Goal: Information Seeking & Learning: Learn about a topic

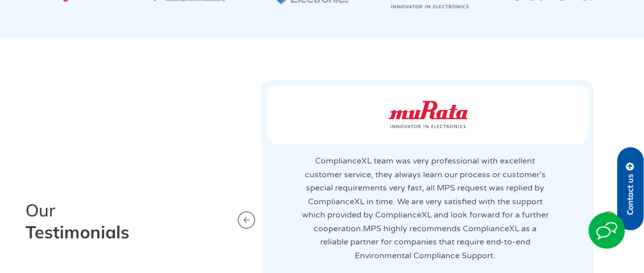
scroll to position [1965, 0]
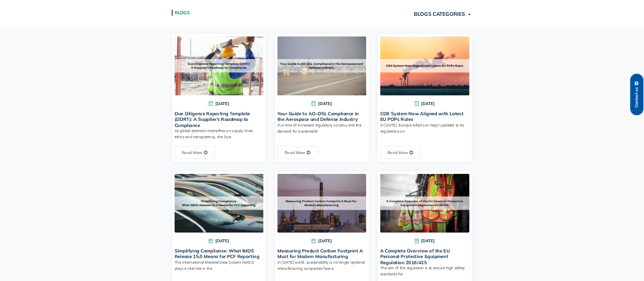
scroll to position [314, 0]
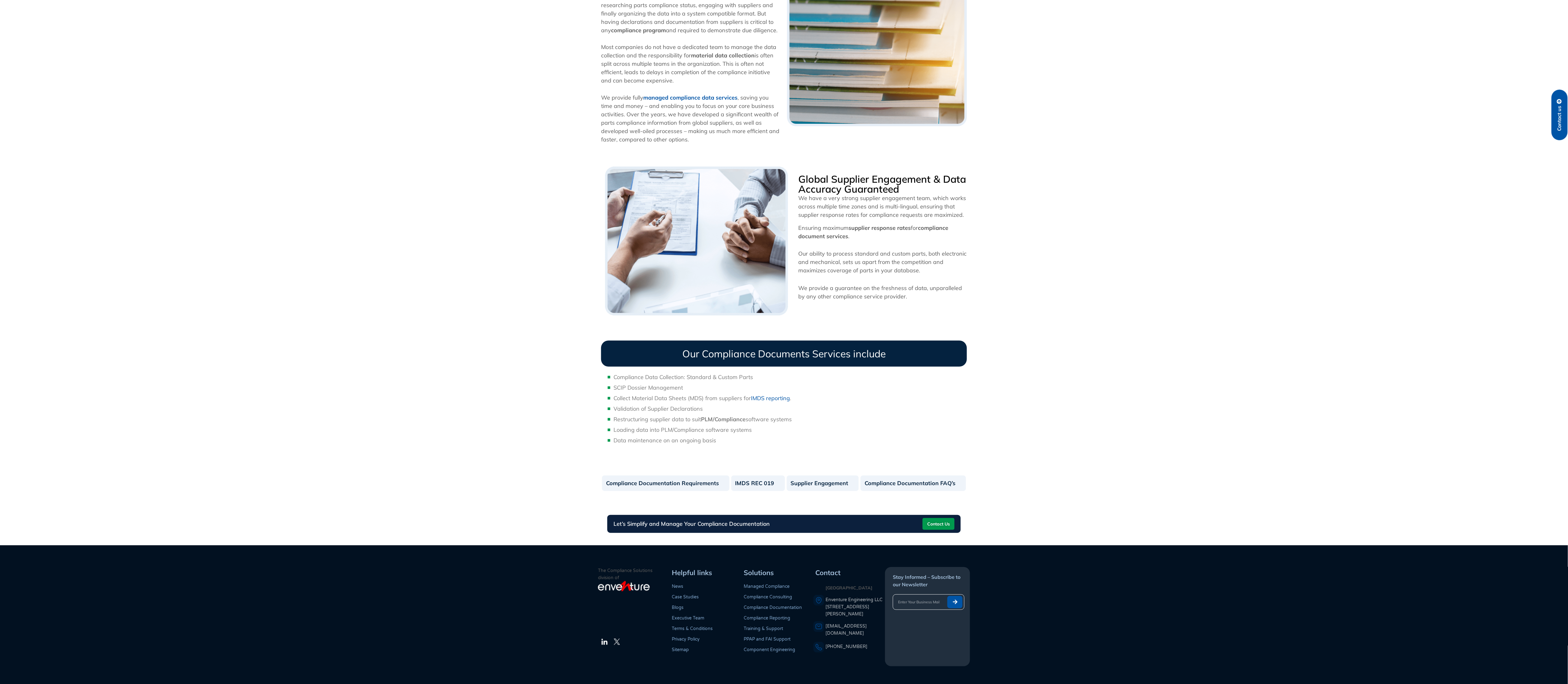
scroll to position [245, 0]
